Goal: Transaction & Acquisition: Purchase product/service

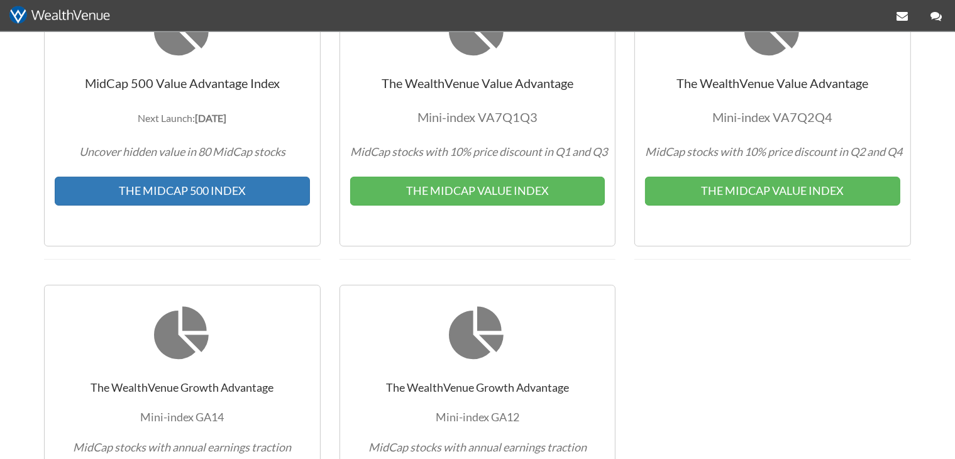
scroll to position [332, 0]
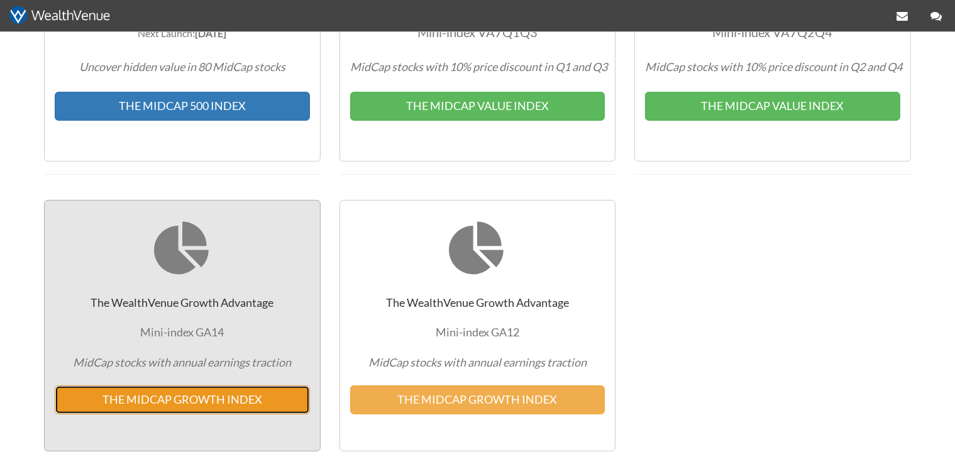
click at [232, 391] on button "THE MIDCAP GROWTH INDEX" at bounding box center [182, 399] width 255 height 29
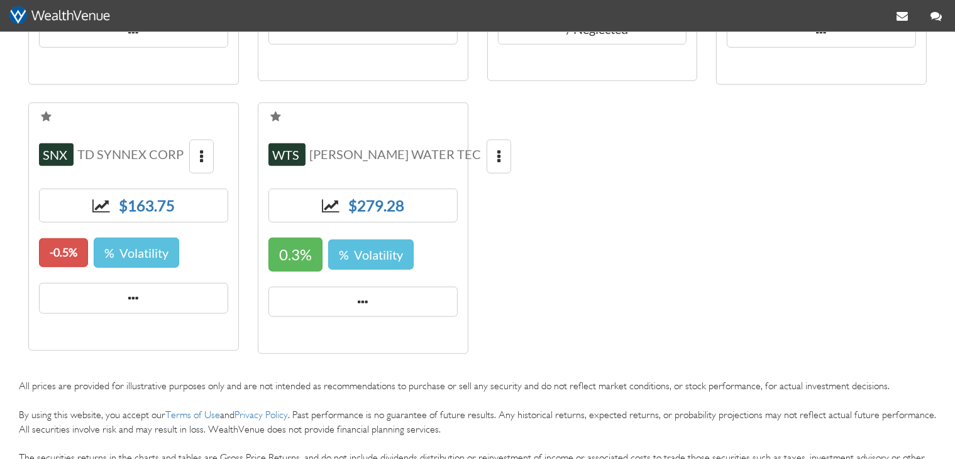
scroll to position [1055, 0]
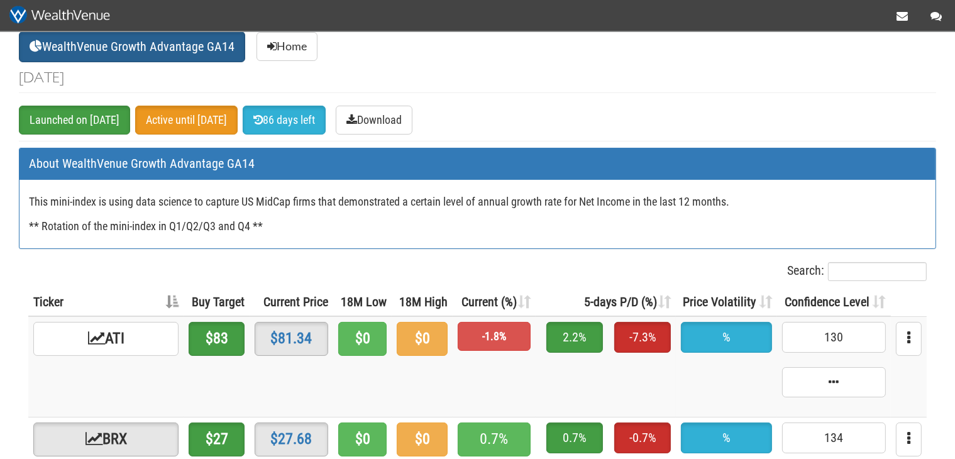
scroll to position [66, 0]
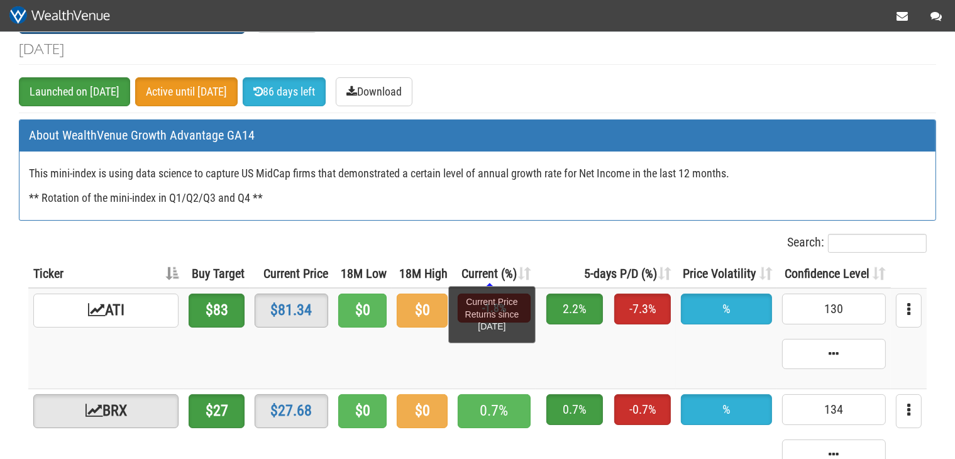
click at [487, 270] on span "Current (%)" at bounding box center [488, 273] width 55 height 15
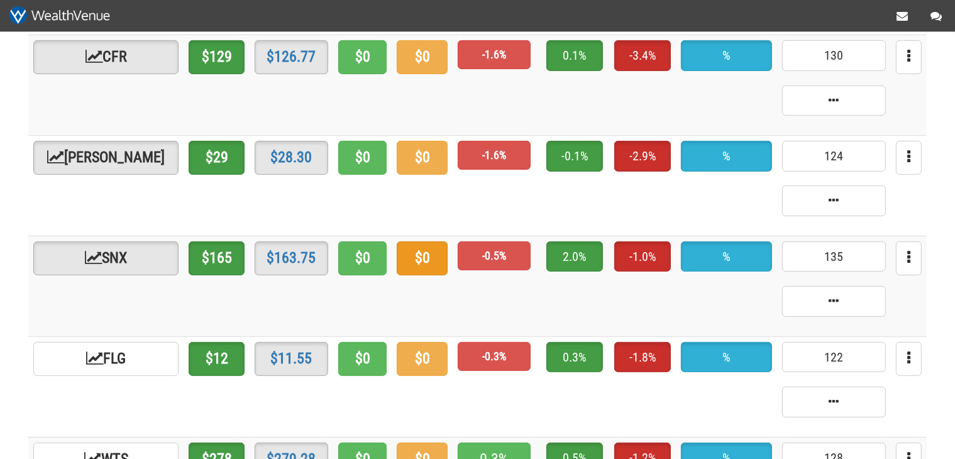
scroll to position [531, 0]
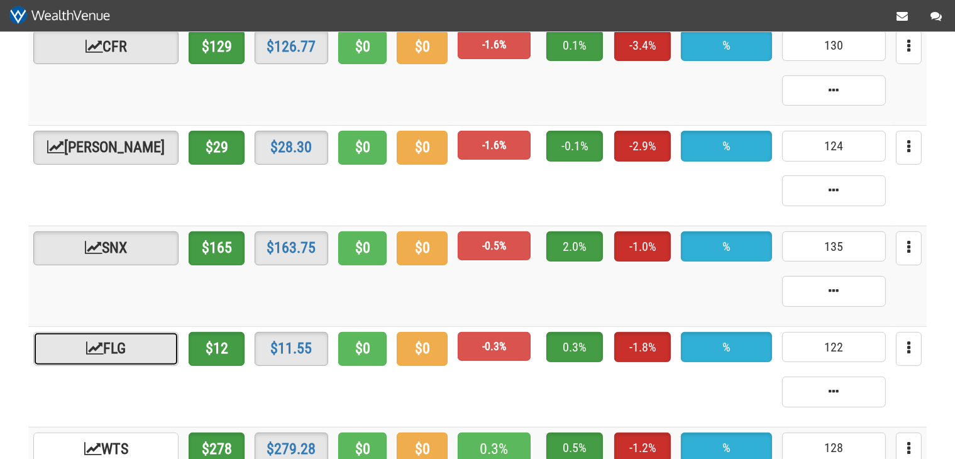
click at [119, 338] on link "FLG" at bounding box center [105, 349] width 145 height 34
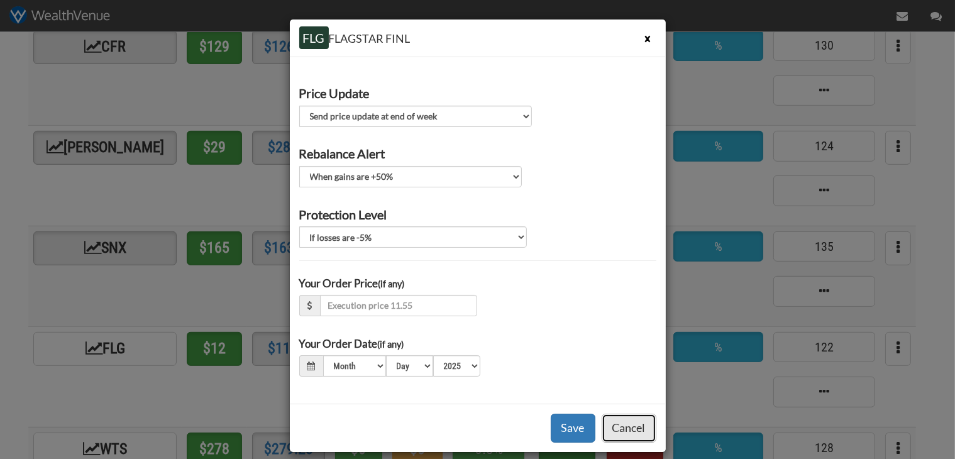
click at [642, 433] on button "Cancel" at bounding box center [629, 428] width 55 height 29
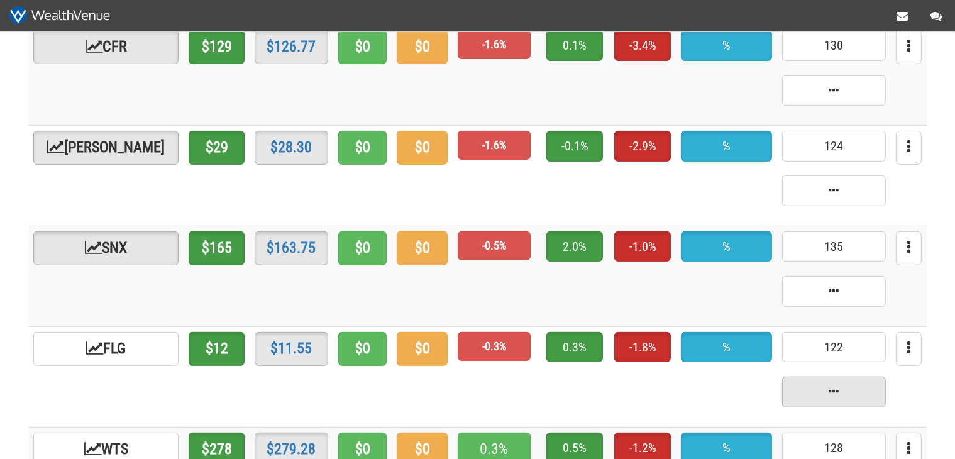
click at [823, 395] on span at bounding box center [834, 392] width 104 height 31
click at [837, 395] on span at bounding box center [834, 392] width 104 height 31
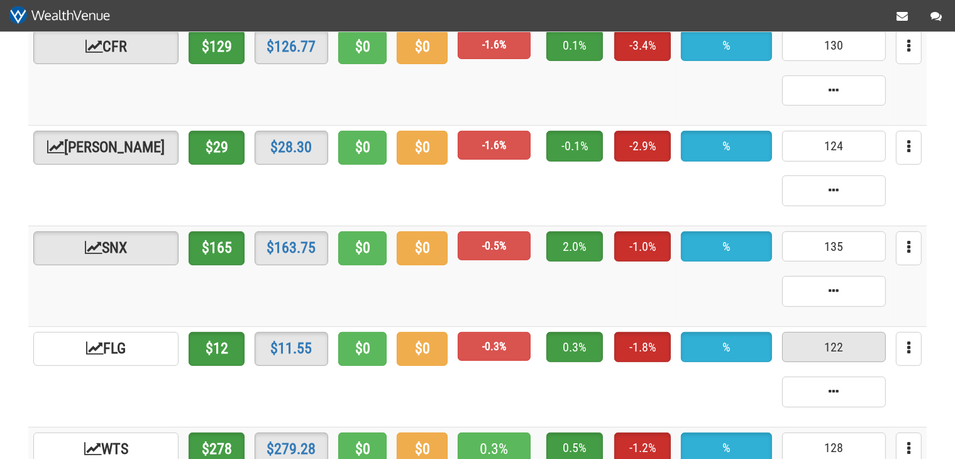
click at [844, 341] on span "122" at bounding box center [834, 347] width 104 height 31
click at [906, 346] on button "button" at bounding box center [909, 349] width 26 height 34
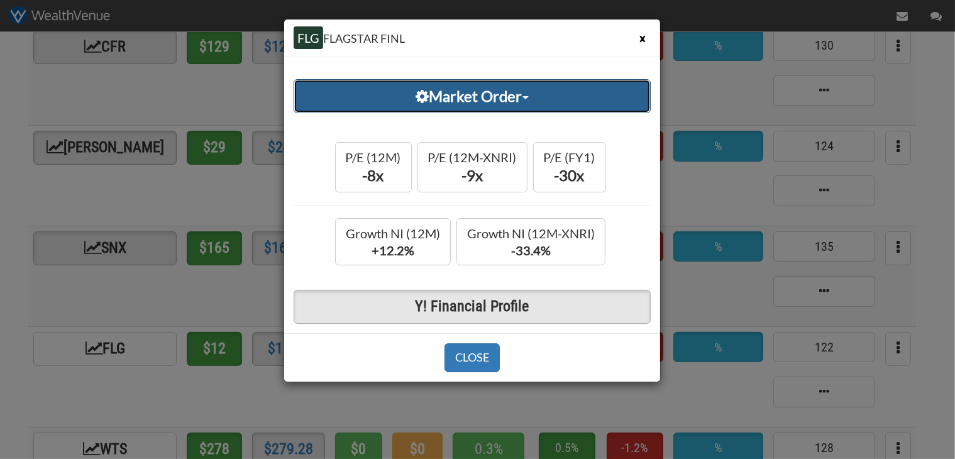
click at [491, 102] on link "Market Order" at bounding box center [472, 96] width 357 height 34
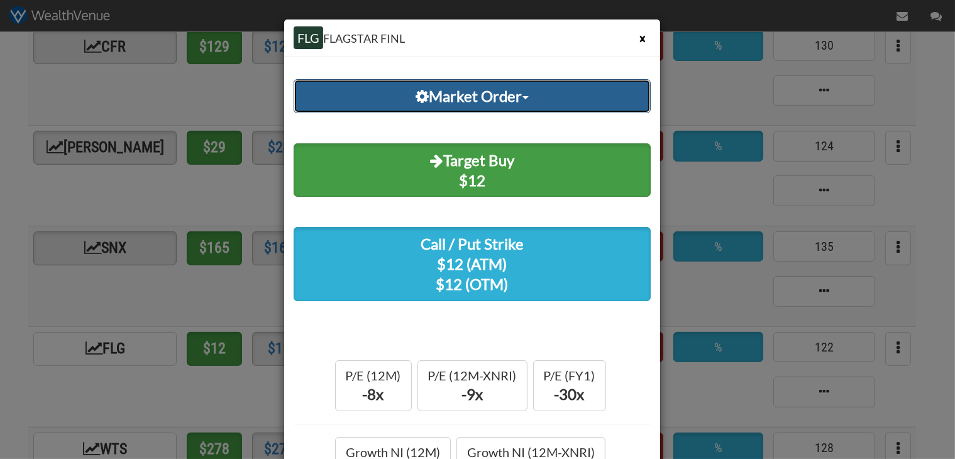
click at [491, 102] on link "Market Order" at bounding box center [472, 96] width 357 height 34
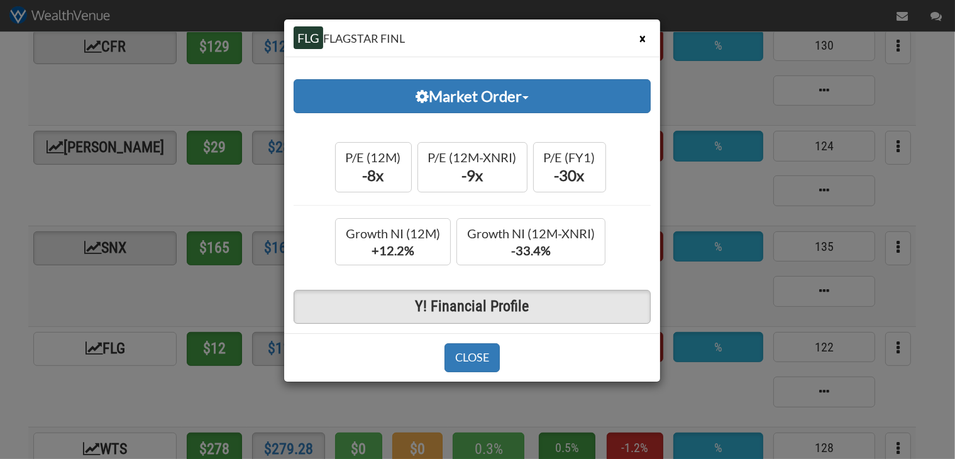
click at [642, 44] on button "×" at bounding box center [642, 39] width 16 height 23
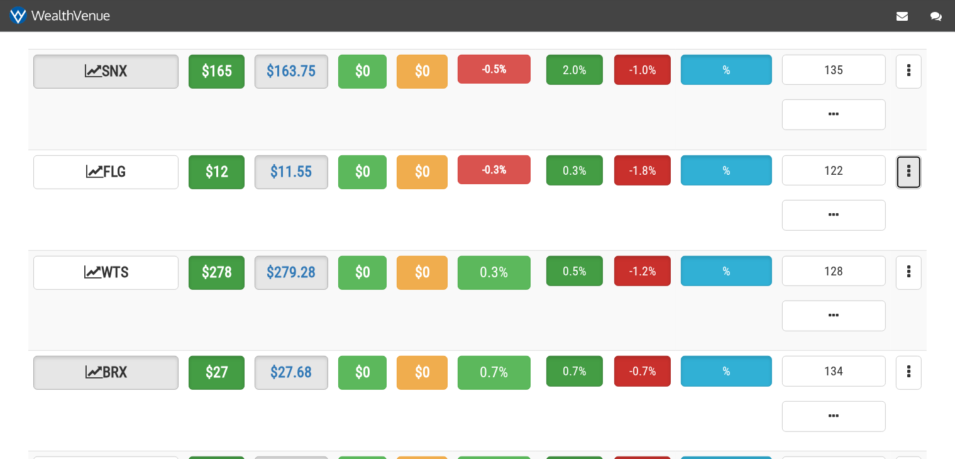
scroll to position [664, 0]
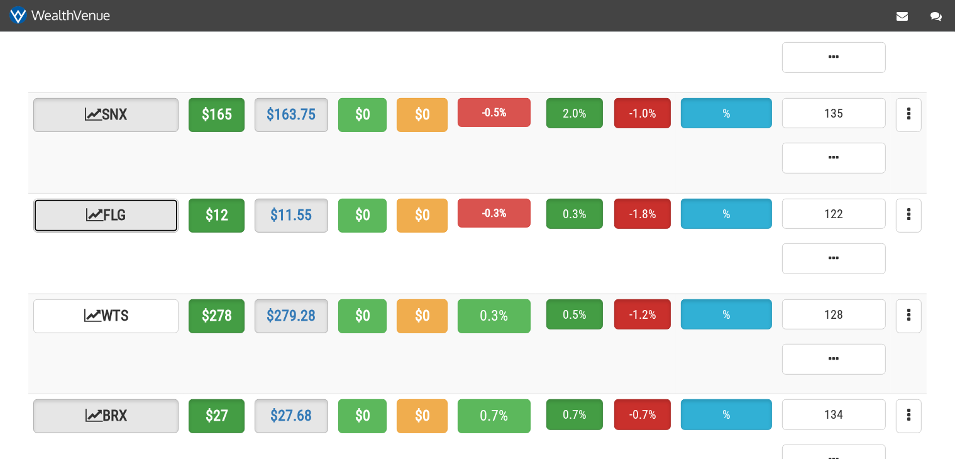
click at [102, 220] on link "FLG" at bounding box center [105, 216] width 145 height 34
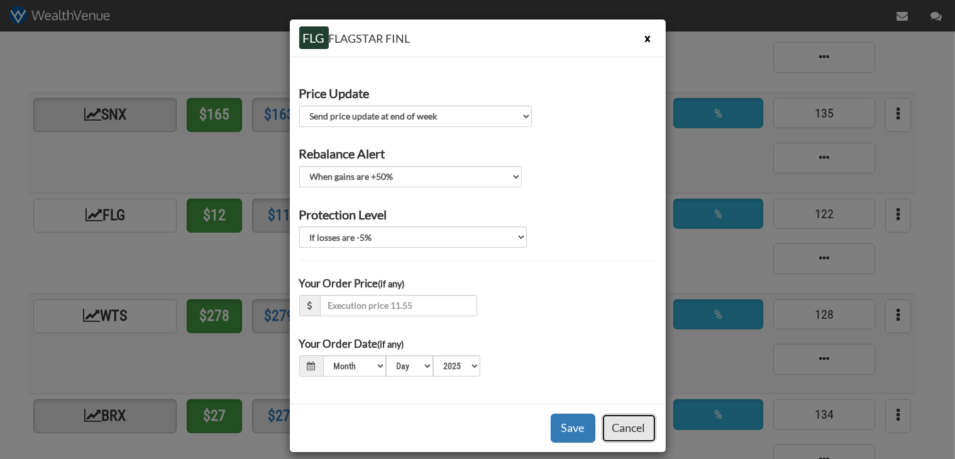
click at [621, 428] on button "Cancel" at bounding box center [629, 428] width 55 height 29
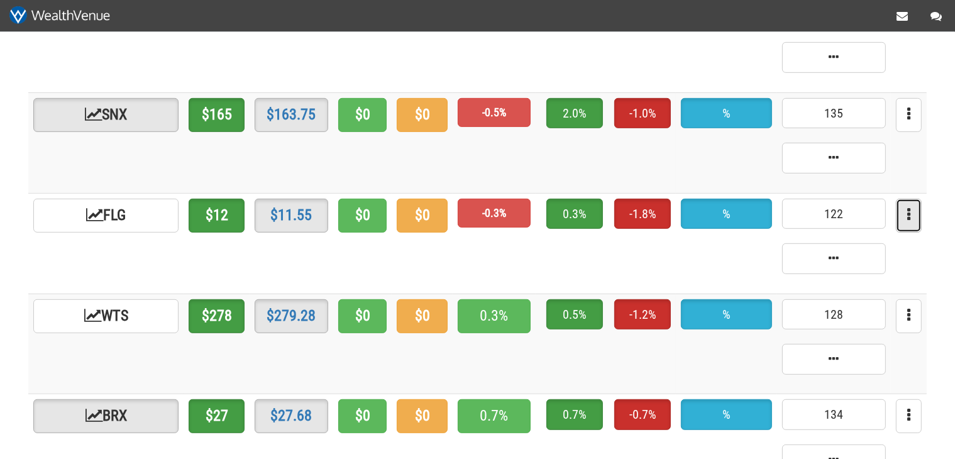
click at [905, 211] on button "button" at bounding box center [909, 216] width 26 height 34
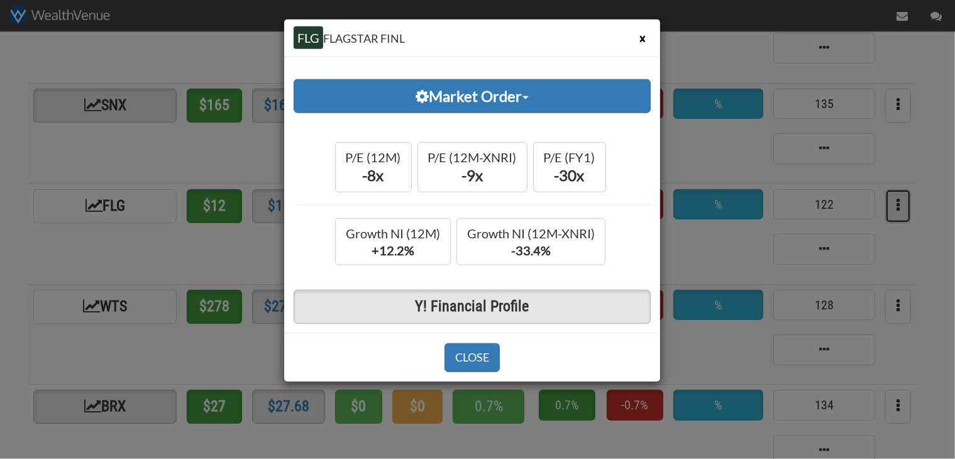
scroll to position [597, 0]
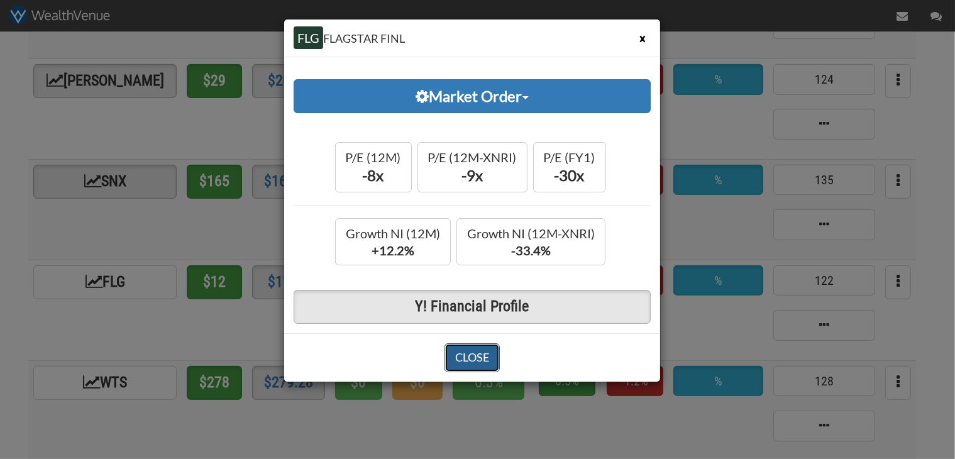
click at [481, 364] on button "CLOSE" at bounding box center [471, 357] width 55 height 29
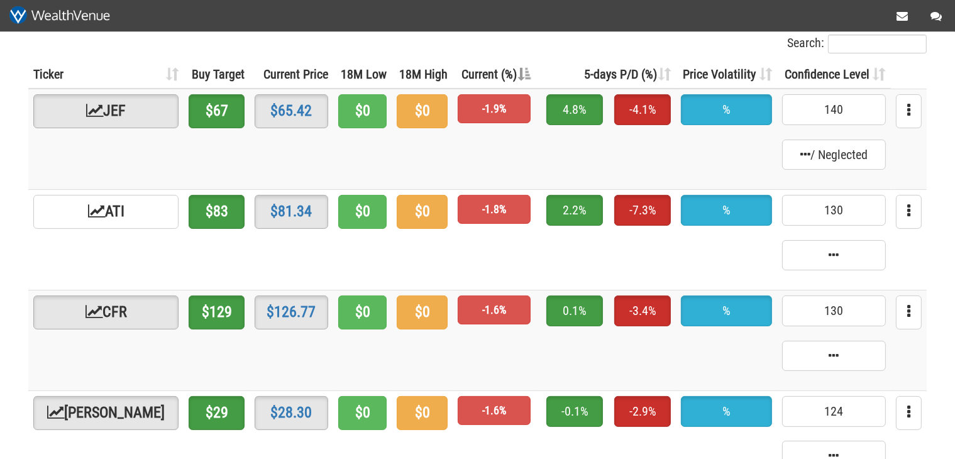
scroll to position [465, 0]
